Goal: Transaction & Acquisition: Purchase product/service

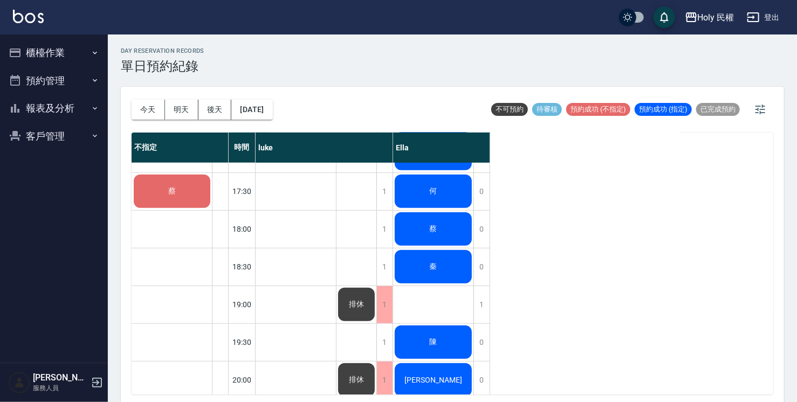
scroll to position [380, 0]
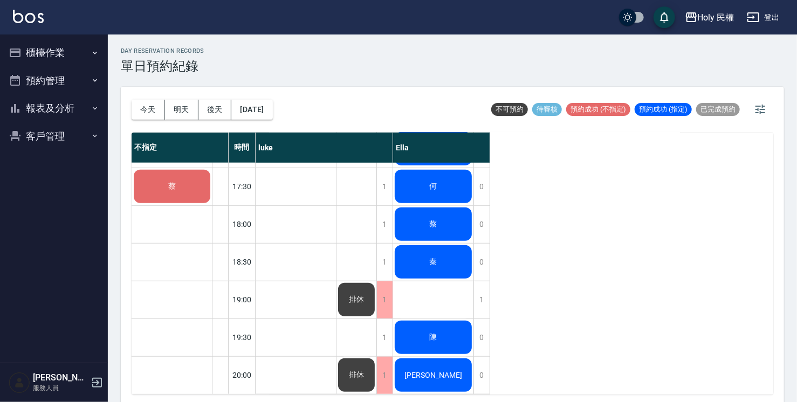
click at [413, 376] on div "Jamie" at bounding box center [433, 375] width 80 height 37
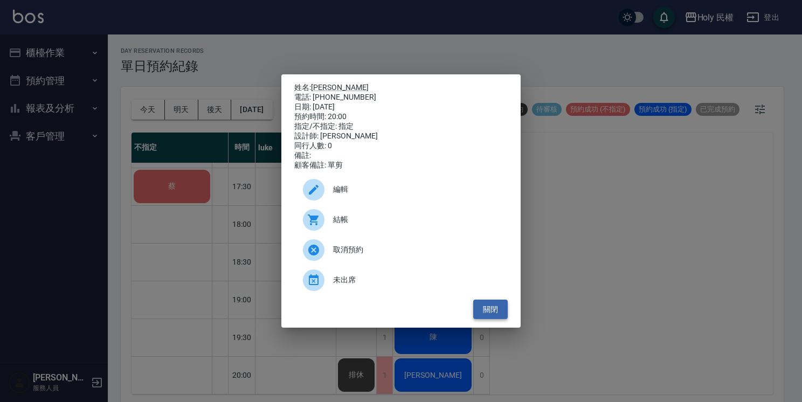
click at [486, 320] on button "關閉" at bounding box center [490, 310] width 34 height 20
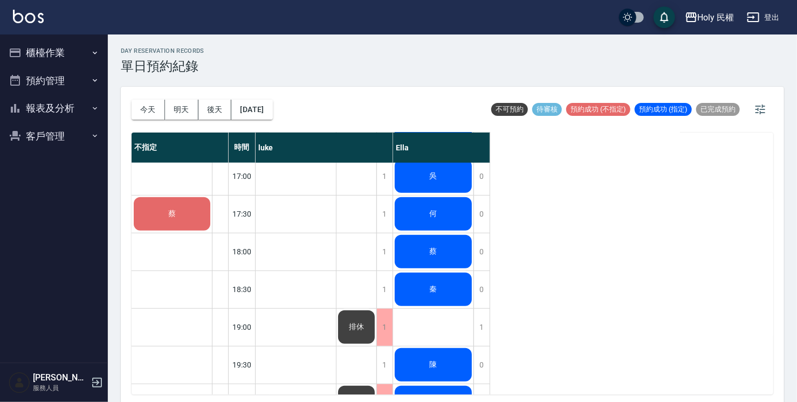
scroll to position [326, 0]
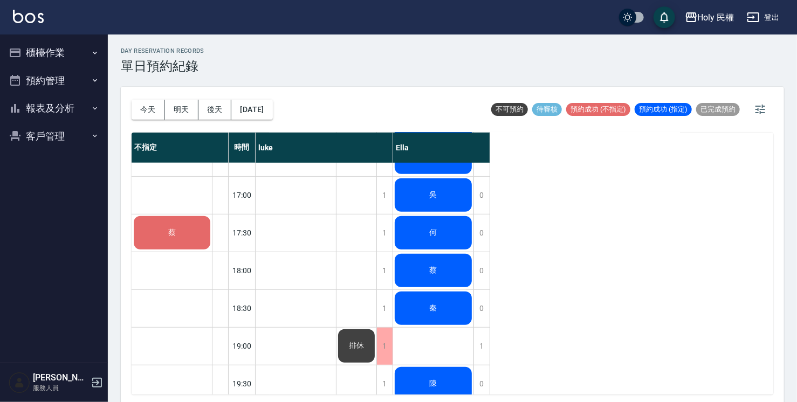
drag, startPoint x: 436, startPoint y: 310, endPoint x: 418, endPoint y: 312, distance: 17.8
click at [418, 312] on div "秦" at bounding box center [433, 308] width 80 height 37
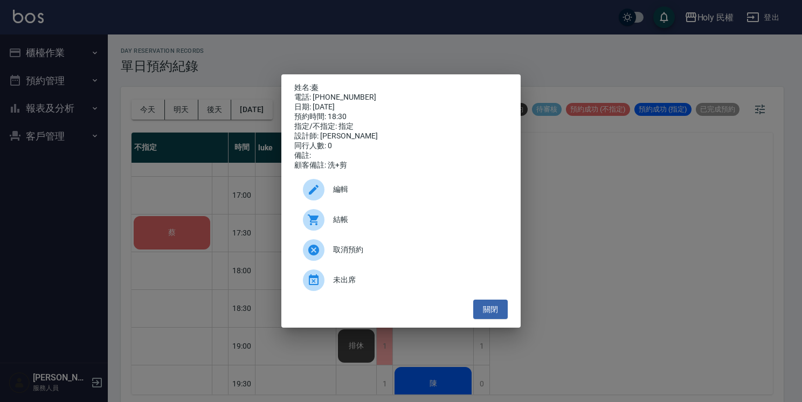
click at [356, 253] on span "取消預約" at bounding box center [416, 249] width 166 height 11
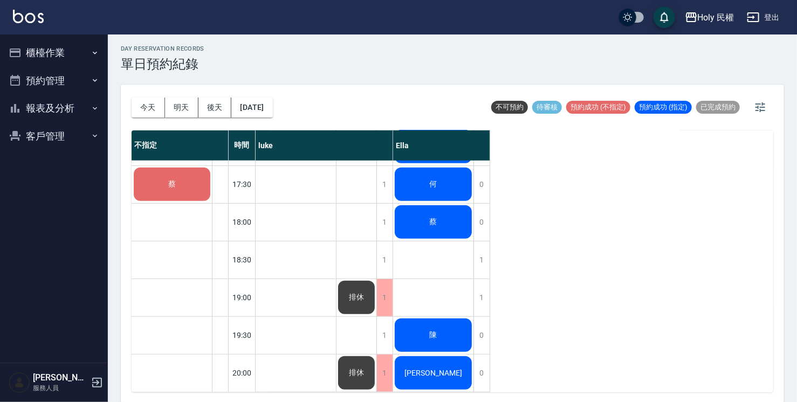
scroll to position [3, 0]
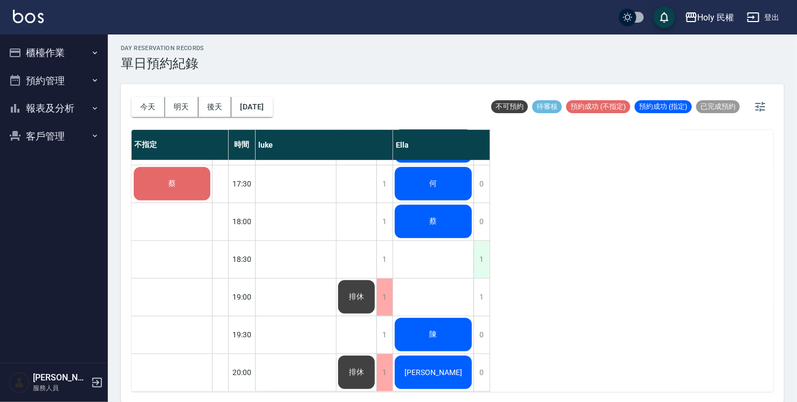
click at [481, 253] on div "1" at bounding box center [481, 259] width 16 height 37
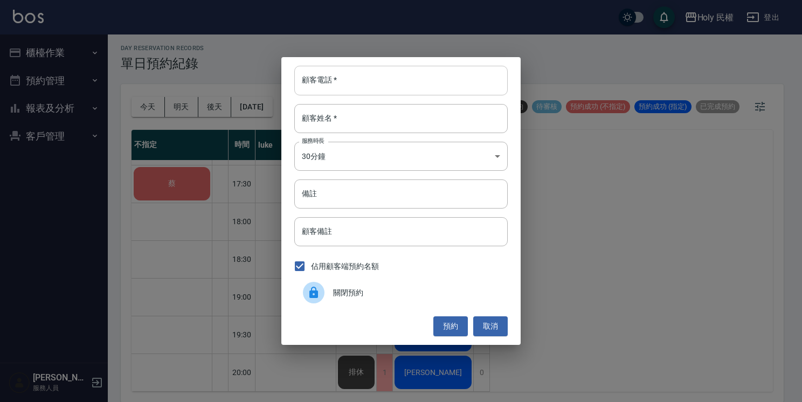
click at [388, 74] on input "顧客電話   *" at bounding box center [400, 80] width 213 height 29
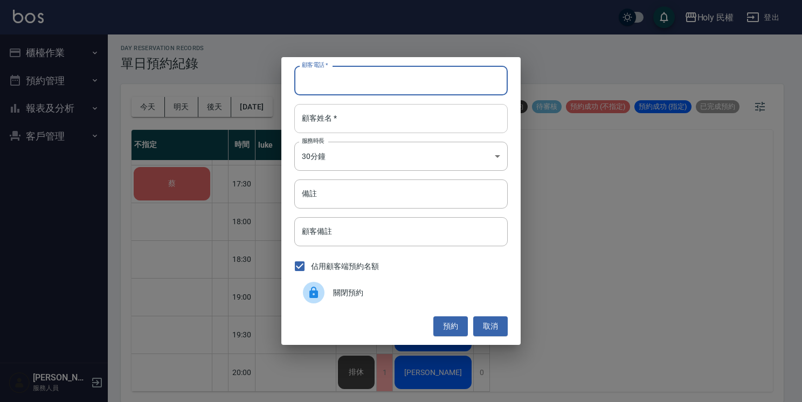
click at [373, 116] on input "顧客姓名   *" at bounding box center [400, 118] width 213 height 29
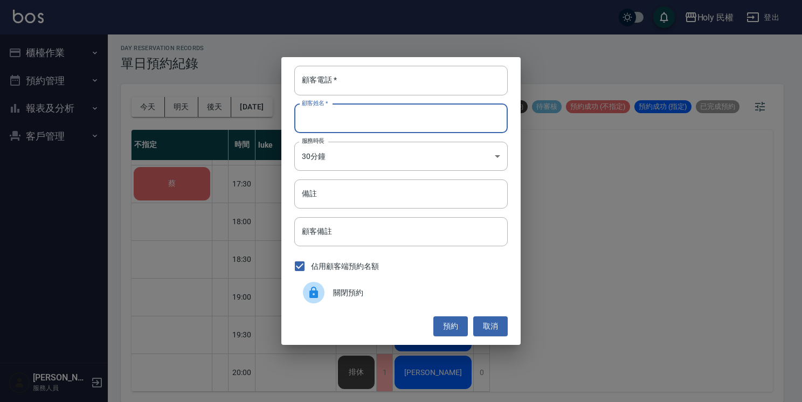
type input "e"
type input "顧"
click at [352, 78] on input "顧客電話   *" at bounding box center [400, 80] width 213 height 29
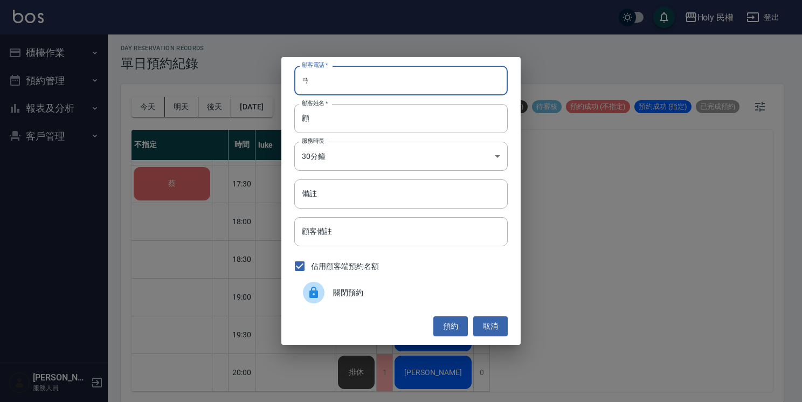
type input "ㄞ"
type input "0928594375"
click at [453, 328] on button "預約" at bounding box center [450, 326] width 34 height 20
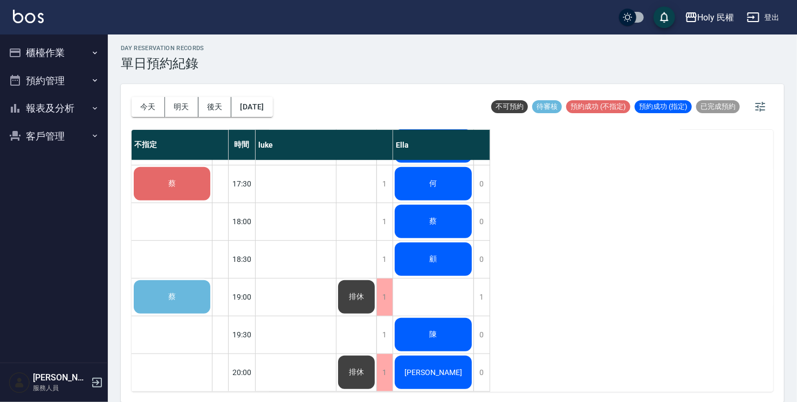
click at [443, 241] on div "顧" at bounding box center [433, 259] width 80 height 37
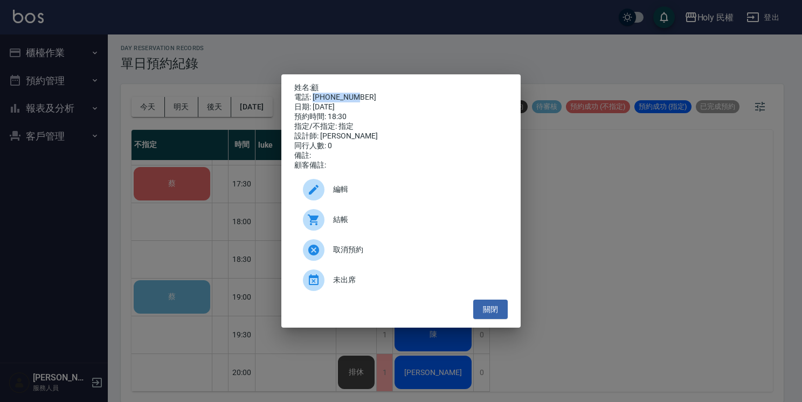
drag, startPoint x: 315, startPoint y: 92, endPoint x: 356, endPoint y: 90, distance: 41.0
click at [356, 93] on div "電話: 0928594375" at bounding box center [400, 98] width 213 height 10
drag, startPoint x: 356, startPoint y: 90, endPoint x: 343, endPoint y: 96, distance: 14.5
copy div "0928594375"
click at [486, 307] on button "關閉" at bounding box center [490, 310] width 34 height 20
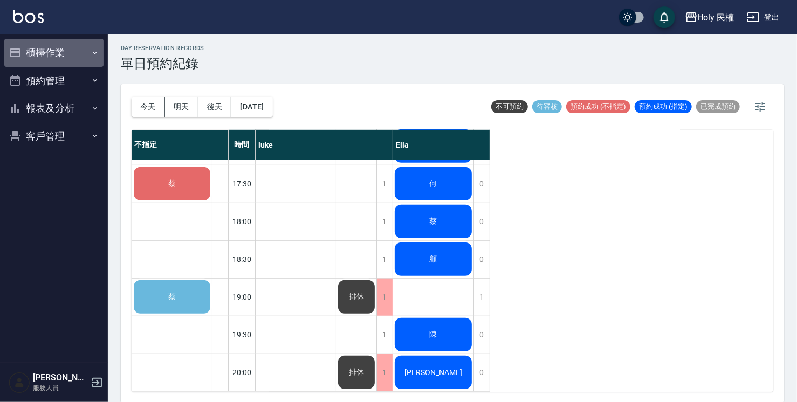
click at [98, 44] on button "櫃檯作業" at bounding box center [53, 53] width 99 height 28
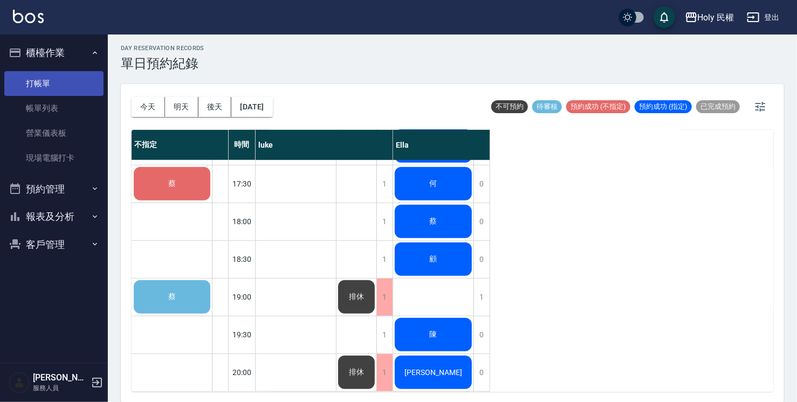
click at [91, 74] on link "打帳單" at bounding box center [53, 83] width 99 height 25
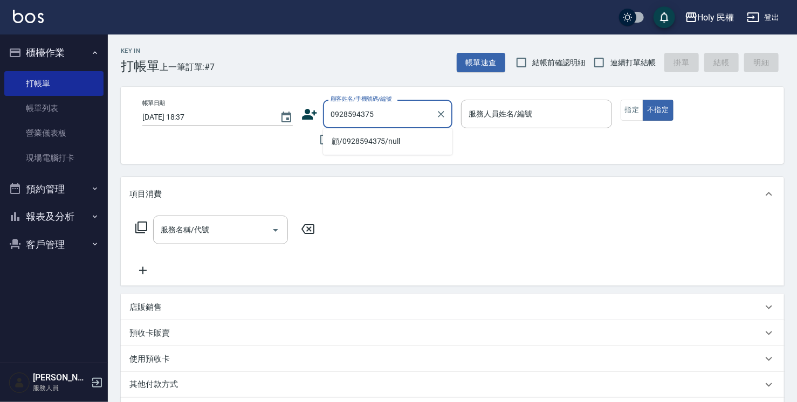
click at [339, 141] on li "顧/0928594375/null" at bounding box center [387, 142] width 129 height 18
type input "顧/0928594375/null"
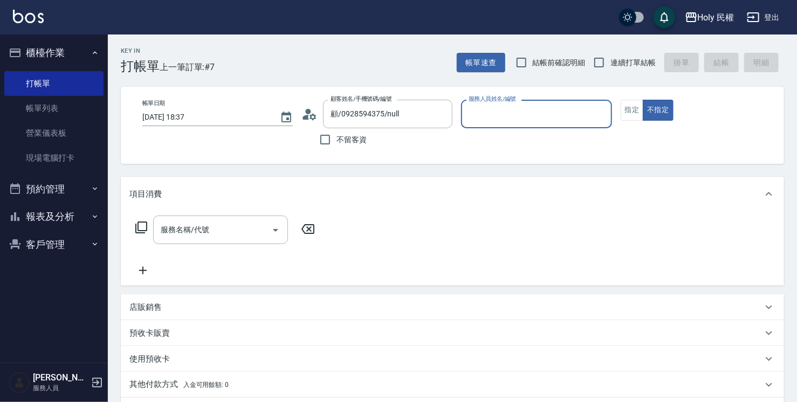
click at [307, 111] on circle at bounding box center [308, 111] width 5 height 5
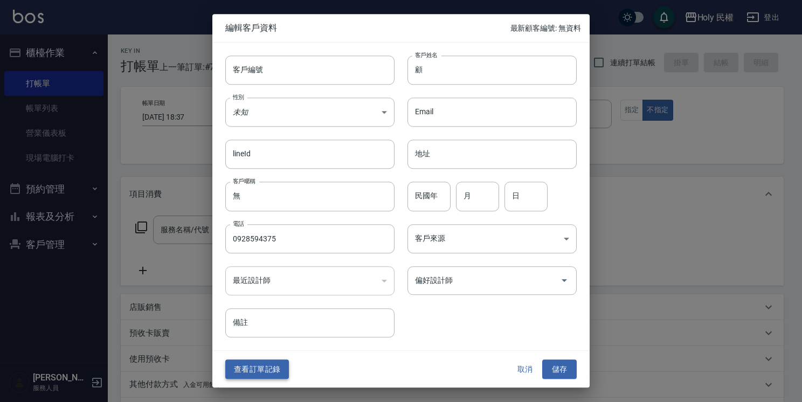
click at [264, 374] on button "查看訂單記錄" at bounding box center [257, 370] width 64 height 20
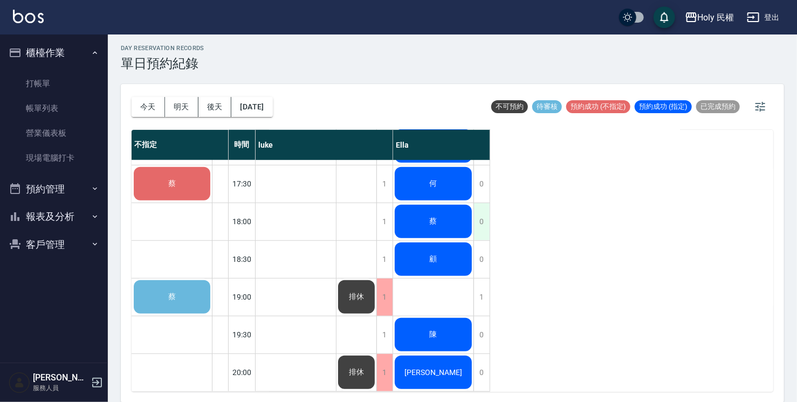
scroll to position [380, 0]
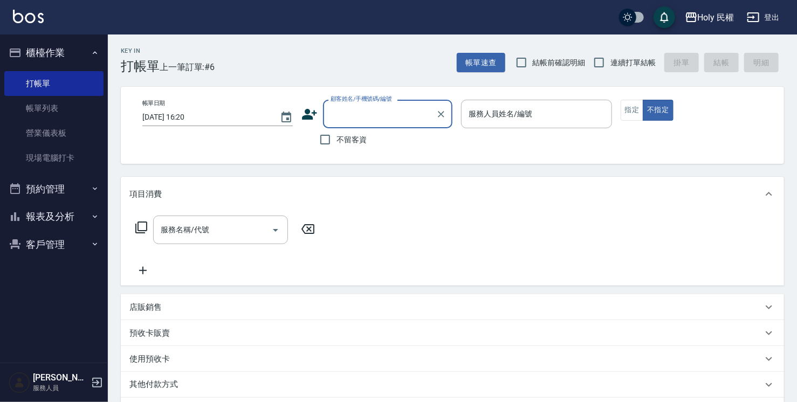
type input "ㄢ"
click at [392, 138] on li "[PERSON_NAME]/0958920425/null" at bounding box center [387, 142] width 129 height 18
type input "[PERSON_NAME]/0958920425/null"
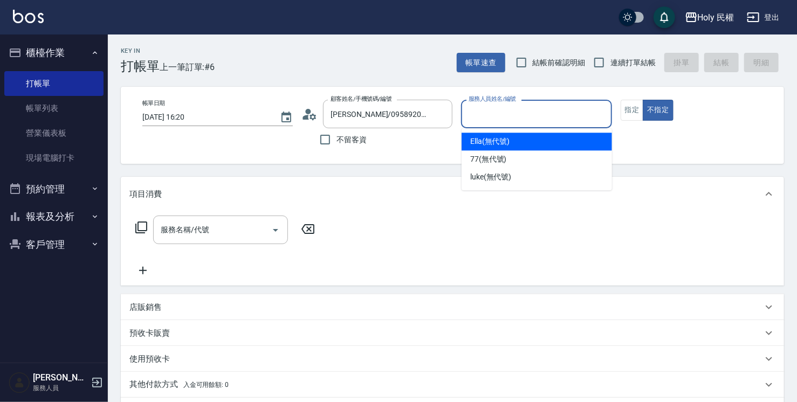
click at [480, 122] on input "服務人員姓名/編號" at bounding box center [536, 114] width 141 height 19
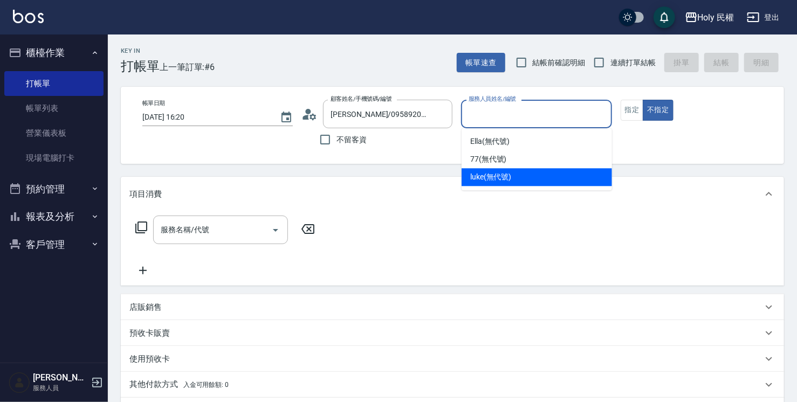
click at [511, 183] on div "luke (無代號)" at bounding box center [536, 177] width 150 height 18
type input "luke(無代號)"
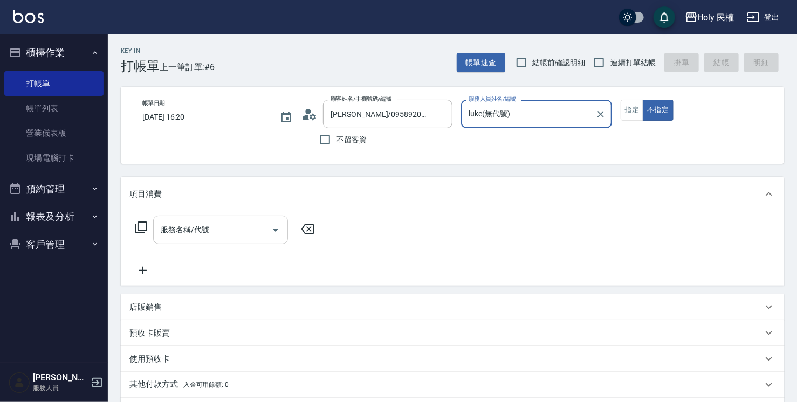
click at [182, 241] on div "服務名稱/代號" at bounding box center [220, 230] width 135 height 29
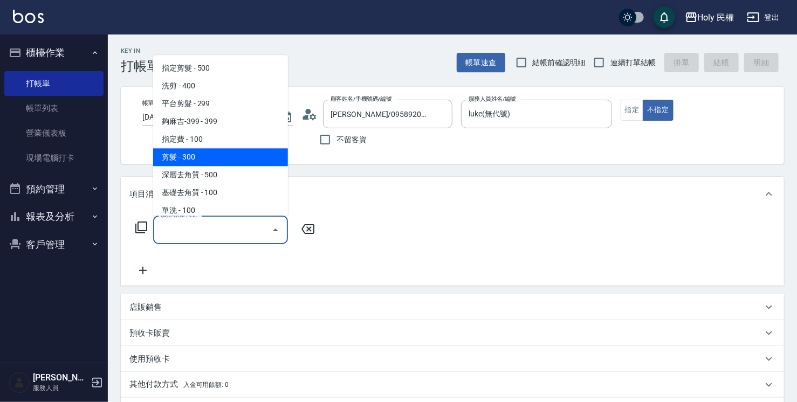
click at [206, 157] on span "剪髮 - 300" at bounding box center [220, 157] width 135 height 18
type input "剪髮(C02)"
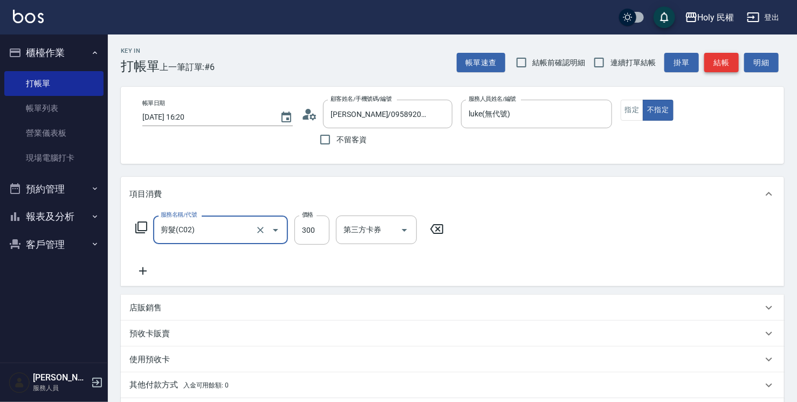
click at [721, 60] on button "結帳" at bounding box center [721, 63] width 34 height 20
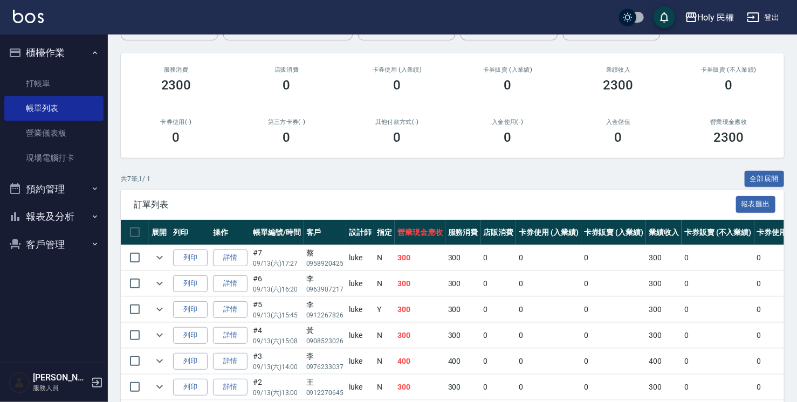
scroll to position [24, 0]
